Goal: Task Accomplishment & Management: Manage account settings

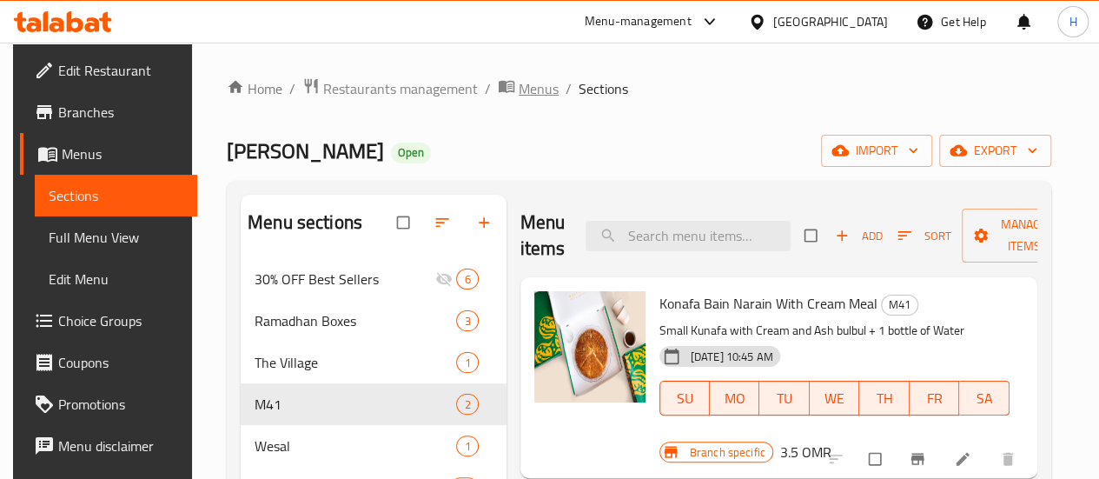
click at [527, 91] on span "Menus" at bounding box center [539, 88] width 40 height 21
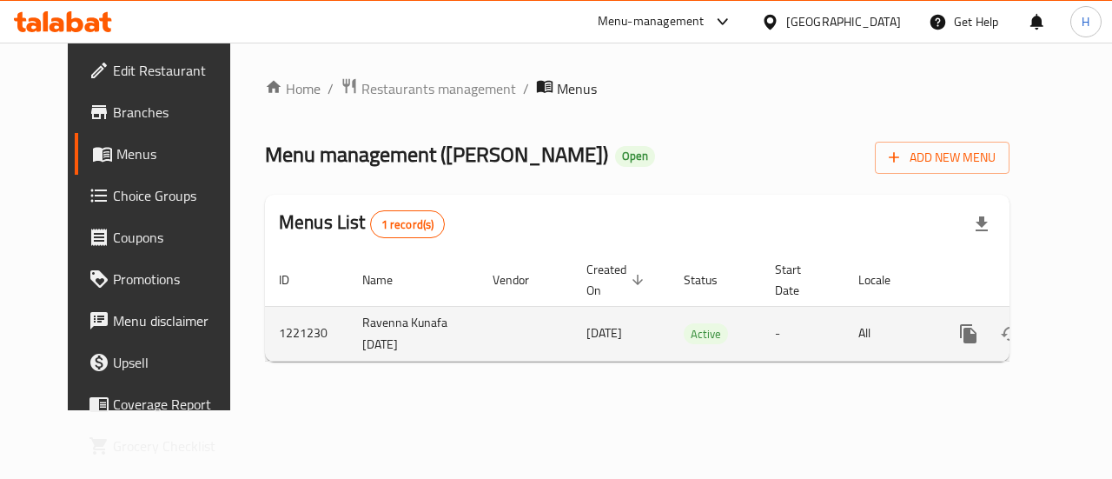
scroll to position [0, 6]
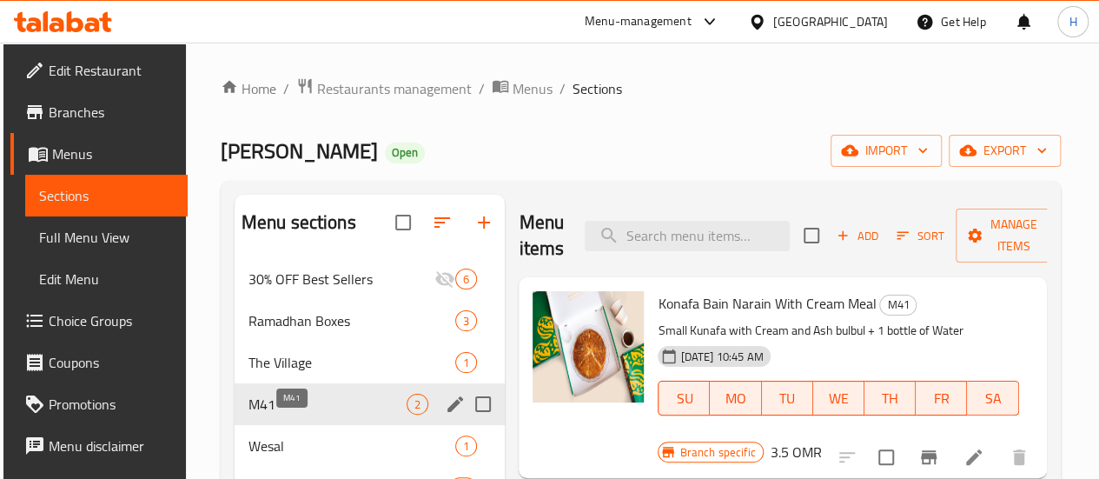
click at [309, 414] on span "M41" at bounding box center [328, 404] width 159 height 21
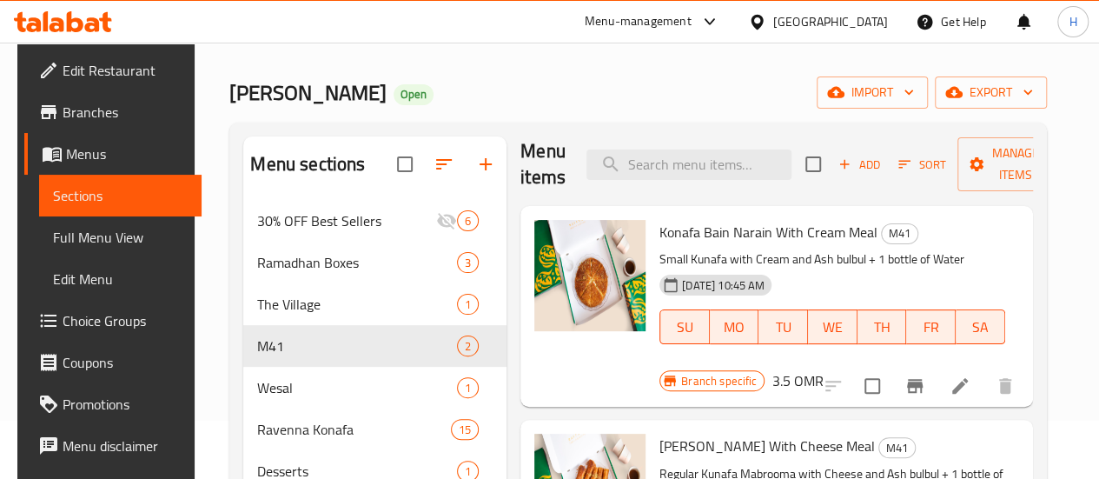
scroll to position [243, 0]
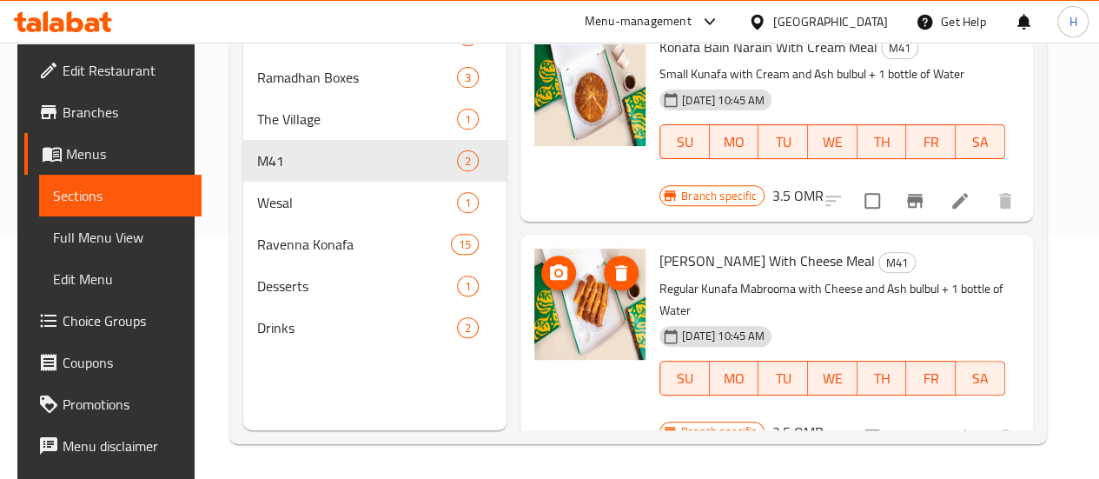
click at [534, 317] on img at bounding box center [589, 304] width 111 height 111
click at [964, 427] on icon at bounding box center [960, 437] width 21 height 21
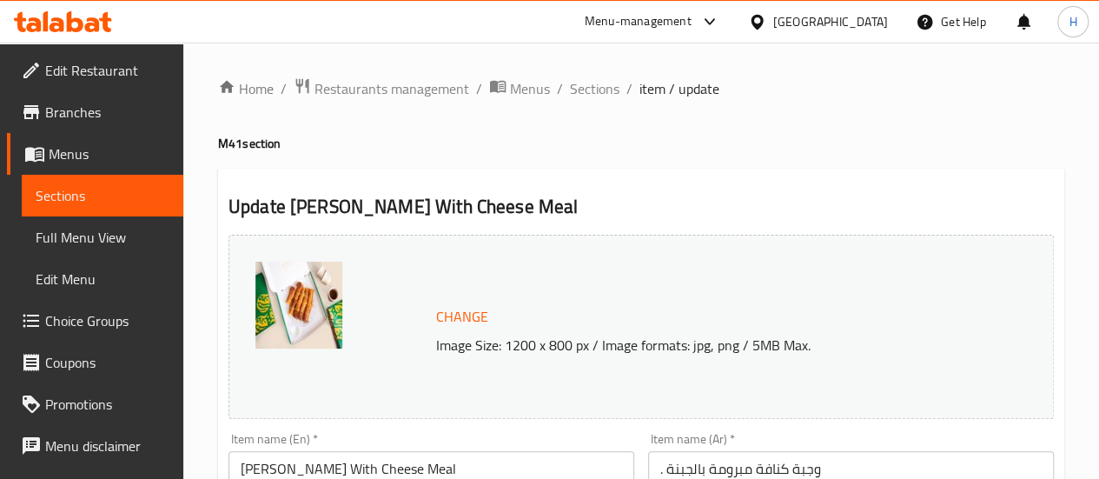
click at [692, 20] on div "Menu-management" at bounding box center [638, 21] width 107 height 21
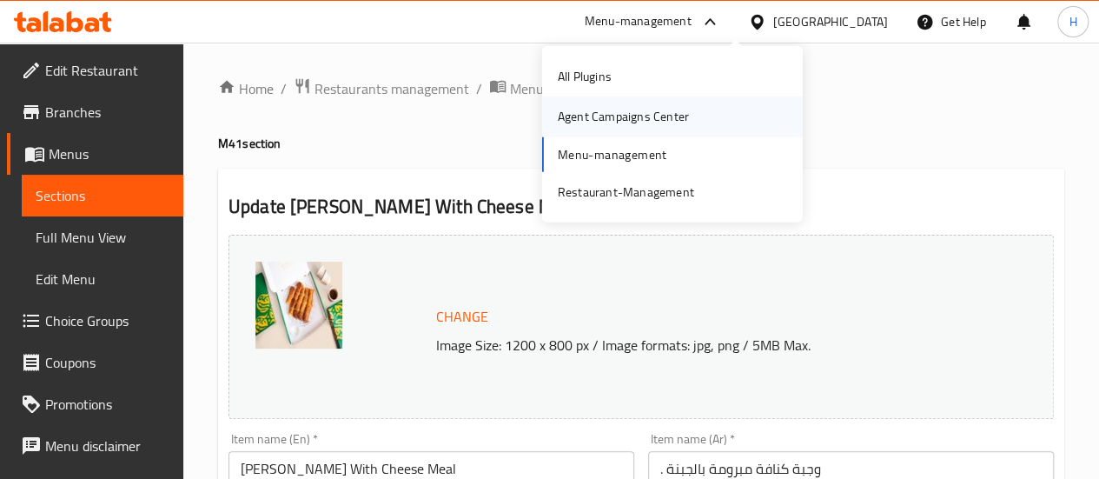
click at [679, 129] on div "Agent Campaigns Center" at bounding box center [623, 116] width 159 height 40
